Goal: Transaction & Acquisition: Purchase product/service

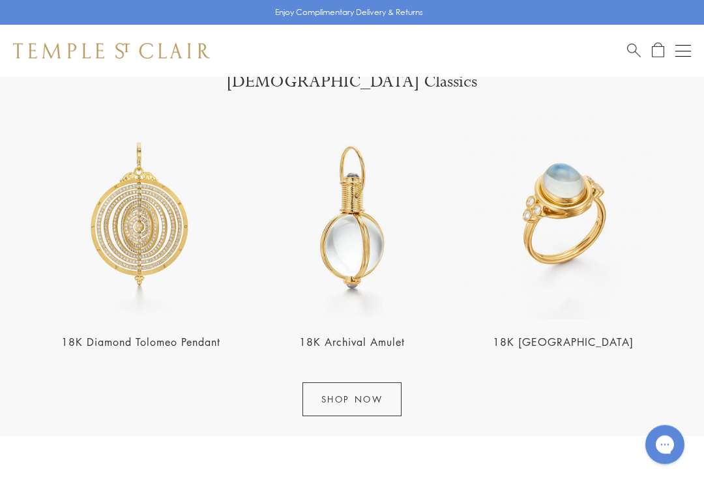
scroll to position [1302, 0]
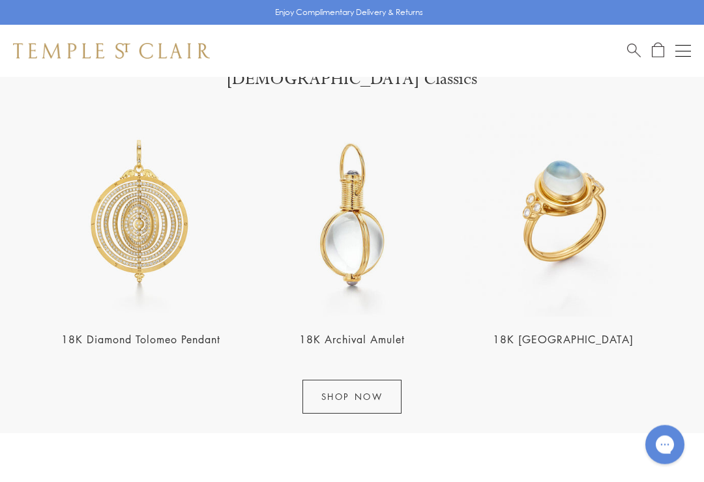
click at [609, 334] on link "18K Blue Moonstone Temple Ring" at bounding box center [563, 340] width 141 height 14
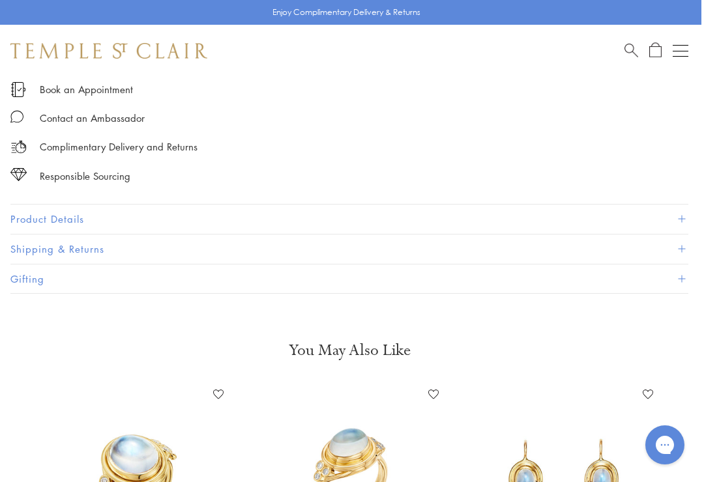
scroll to position [877, 3]
click at [687, 44] on button "Open navigation" at bounding box center [681, 51] width 16 height 16
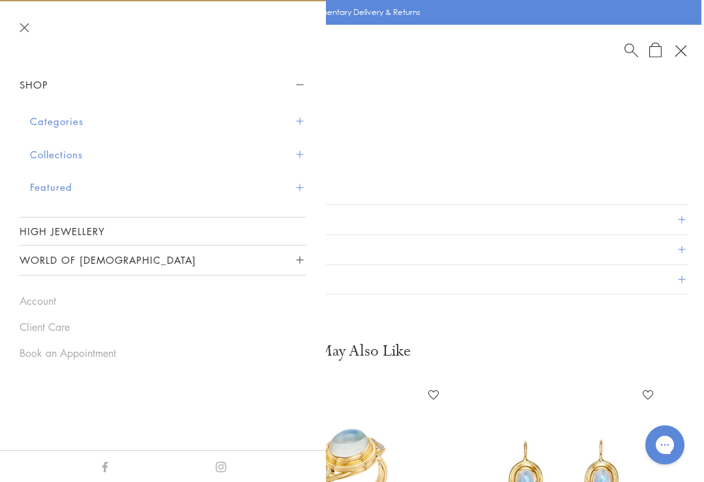
click at [301, 151] on span "Sidebar navigation" at bounding box center [299, 154] width 7 height 7
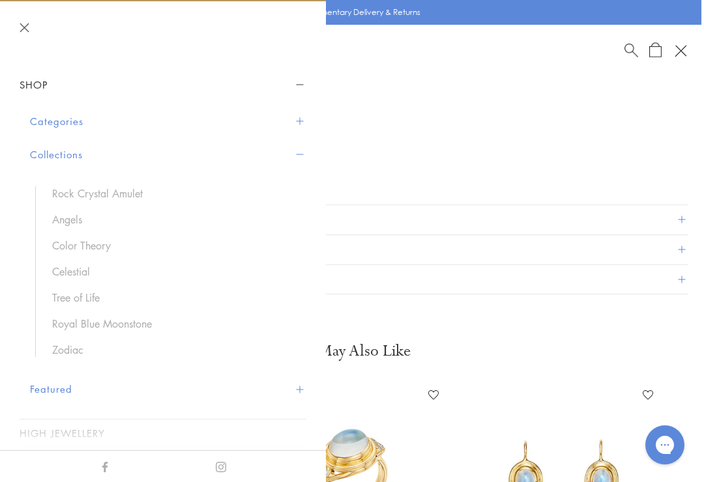
click at [611, 141] on div "Complimentary Delivery and Returns" at bounding box center [349, 140] width 678 height 29
click at [302, 123] on span "Sidebar navigation" at bounding box center [299, 121] width 7 height 7
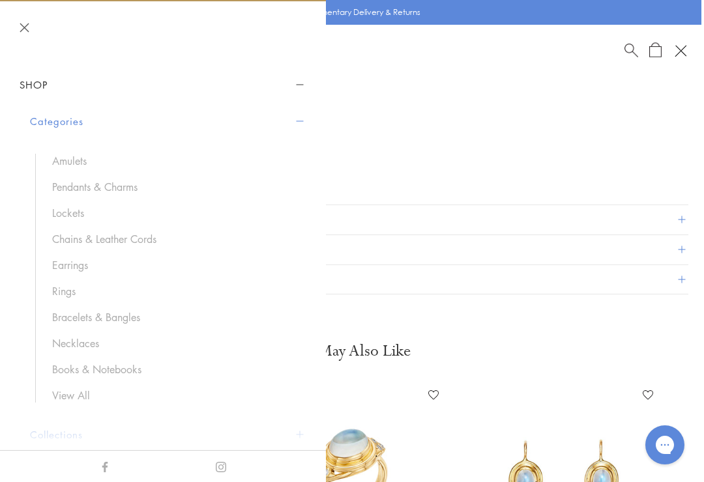
click at [137, 320] on link "Bracelets & Bangles" at bounding box center [172, 317] width 241 height 14
click at [74, 261] on link "Earrings" at bounding box center [172, 265] width 241 height 14
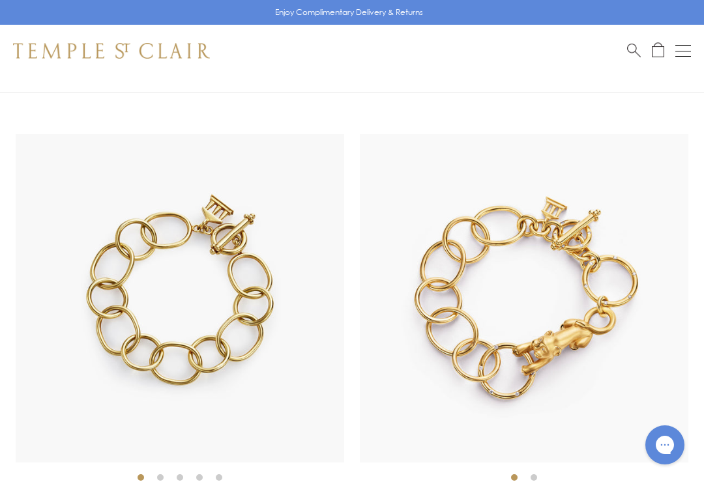
scroll to position [3111, 0]
click at [683, 53] on button "Open navigation" at bounding box center [683, 51] width 16 height 16
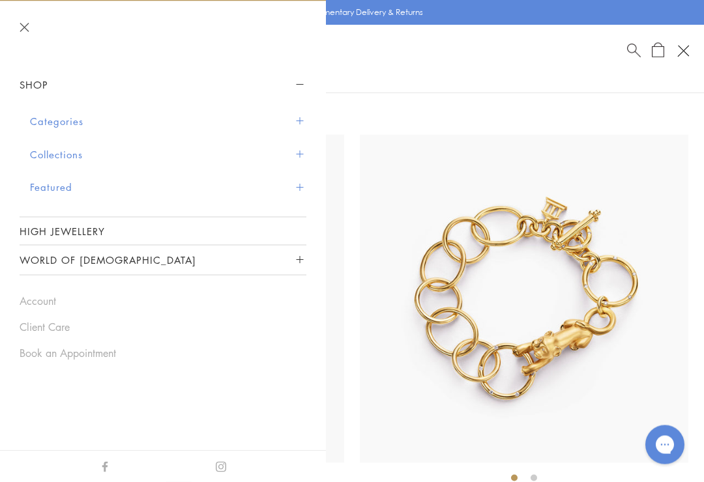
scroll to position [3111, 0]
click at [102, 352] on link "Book an Appointment" at bounding box center [163, 353] width 287 height 14
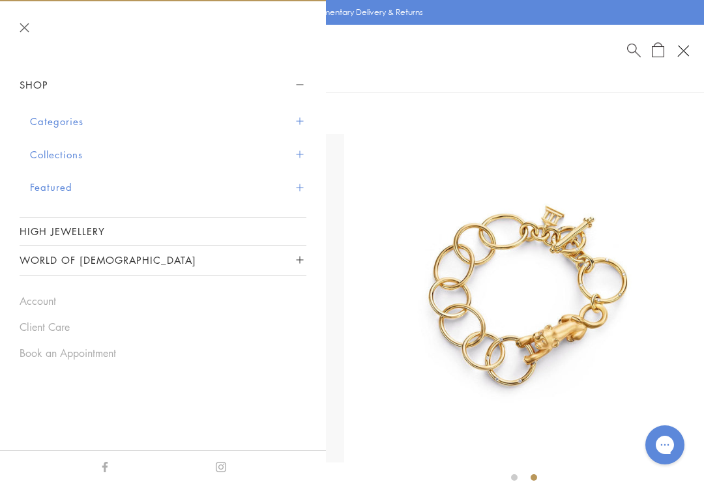
click at [678, 46] on div "Open navigation" at bounding box center [680, 48] width 5 height 5
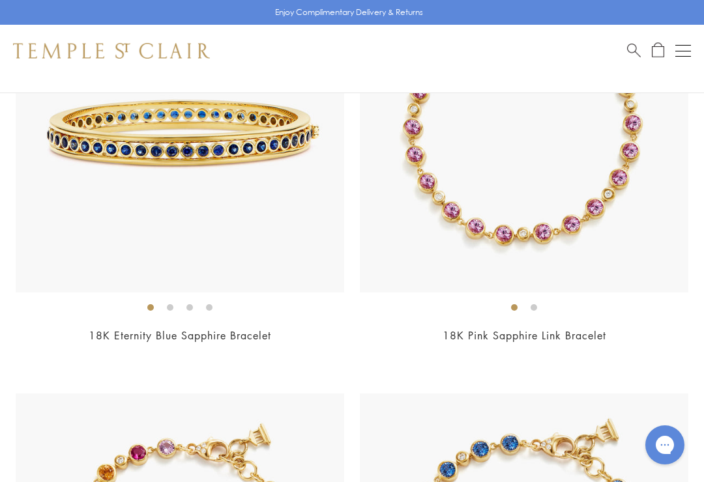
scroll to position [4974, 0]
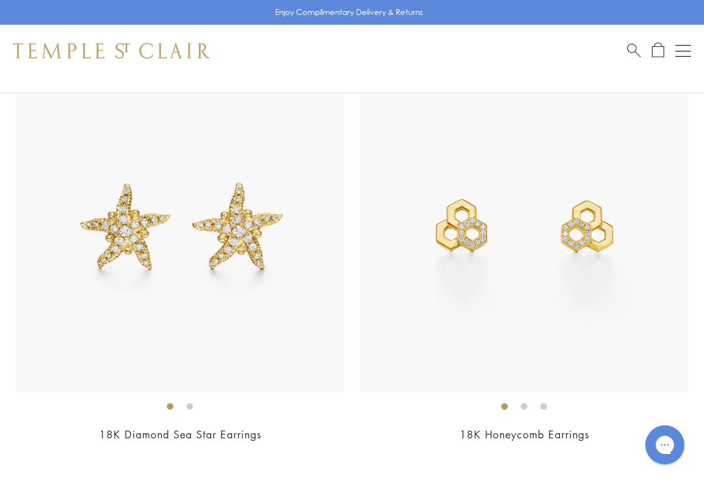
scroll to position [10488, 0]
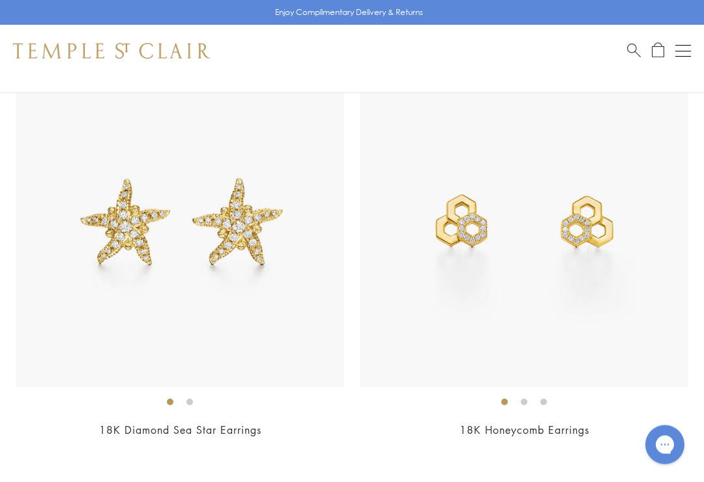
click at [235, 424] on link "18K Diamond Sea Star Earrings" at bounding box center [180, 431] width 162 height 14
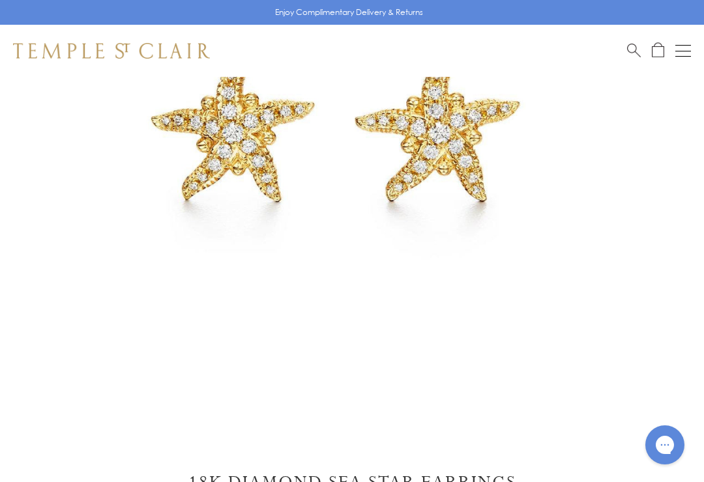
scroll to position [292, 0]
